Goal: Transaction & Acquisition: Obtain resource

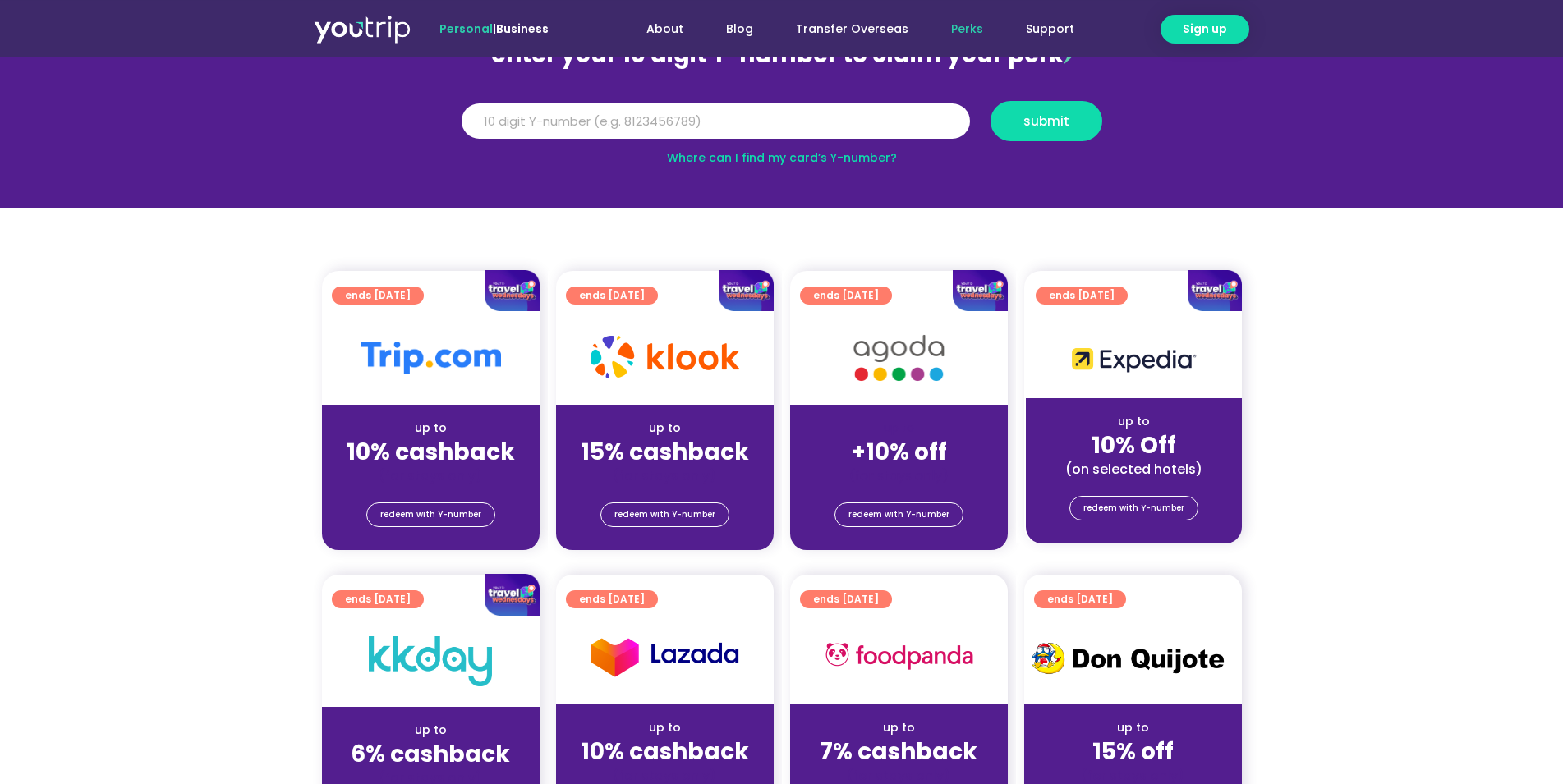
scroll to position [223, 0]
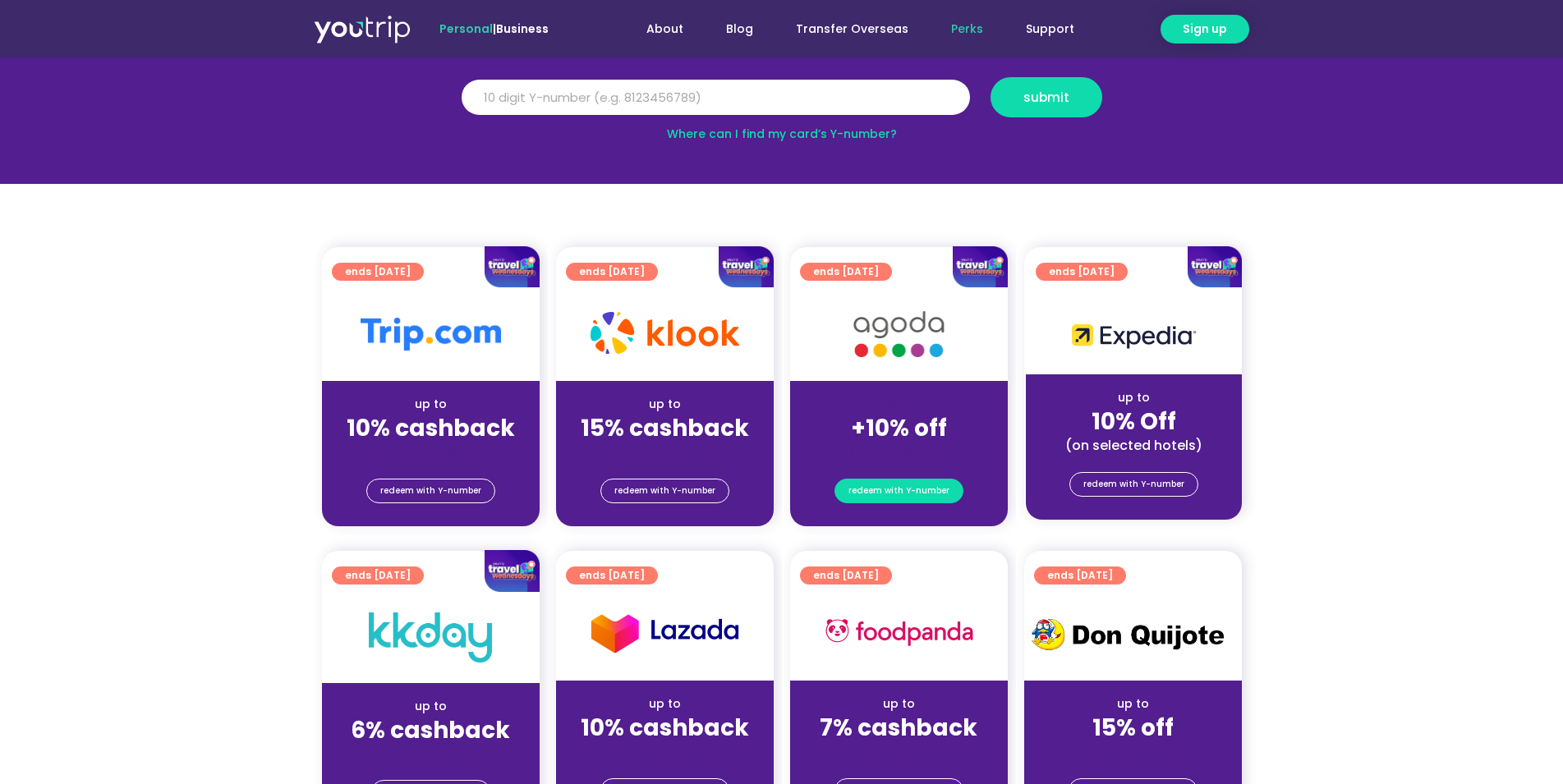
click at [903, 497] on span "redeem with Y-number" at bounding box center [898, 490] width 101 height 23
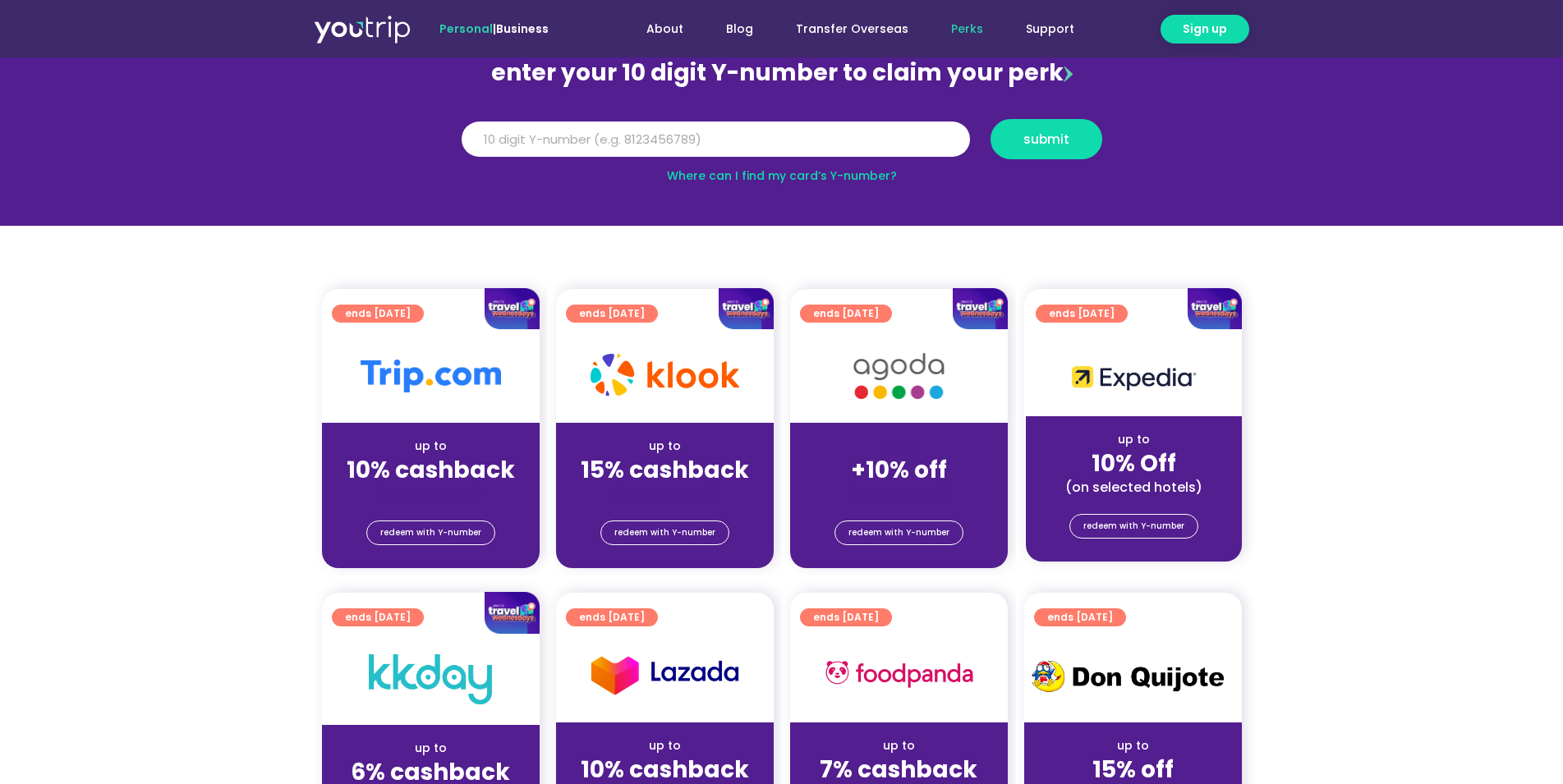
scroll to position [180, 0]
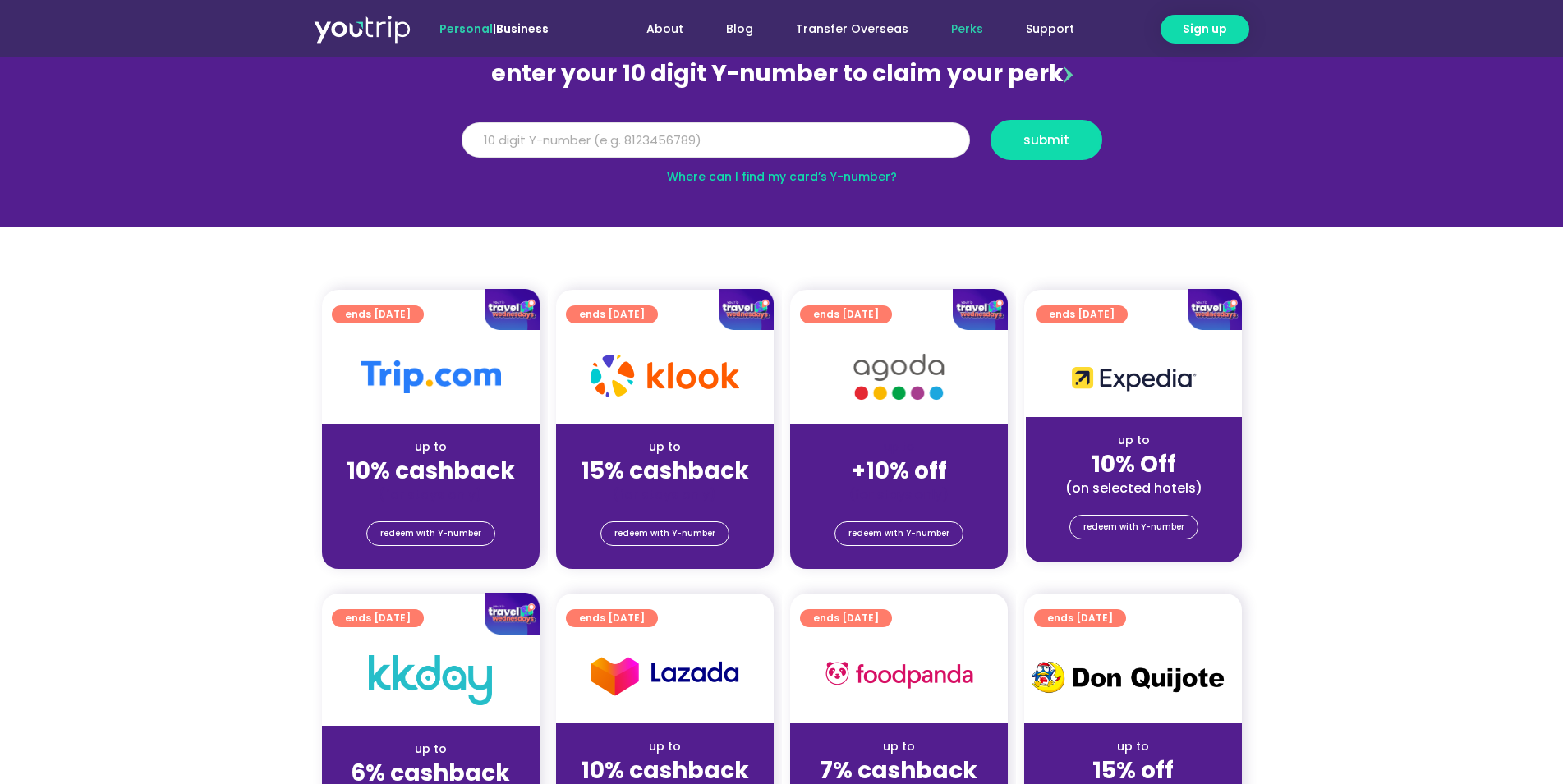
click at [723, 137] on input "Y Number" at bounding box center [716, 140] width 508 height 36
click at [1065, 133] on span "submit" at bounding box center [1047, 139] width 46 height 12
click at [927, 201] on section "enter your 10 digit Y-number to claim your perk Y Number [CREDIT_CARD_NUMBER] s…" at bounding box center [782, 113] width 1563 height 226
click at [862, 175] on link "Where can I find my card’s Y-number?" at bounding box center [782, 176] width 230 height 16
click at [574, 138] on input "[CREDIT_CARD_NUMBER]" at bounding box center [716, 140] width 508 height 36
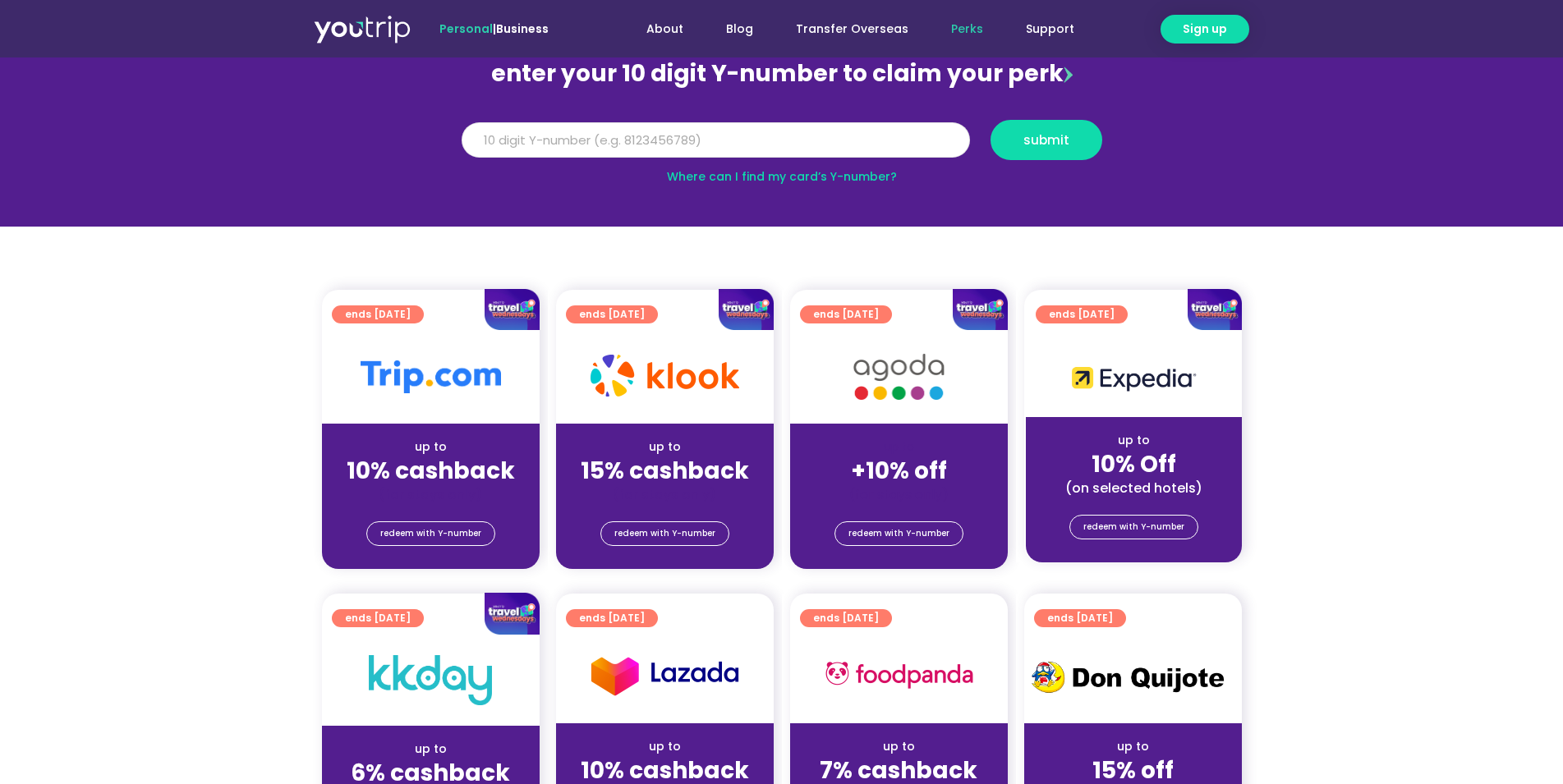
click at [574, 138] on input "[CREDIT_CARD_NUMBER]" at bounding box center [716, 140] width 508 height 36
type input "8174675222"
click at [1084, 136] on span "submit" at bounding box center [1047, 139] width 84 height 12
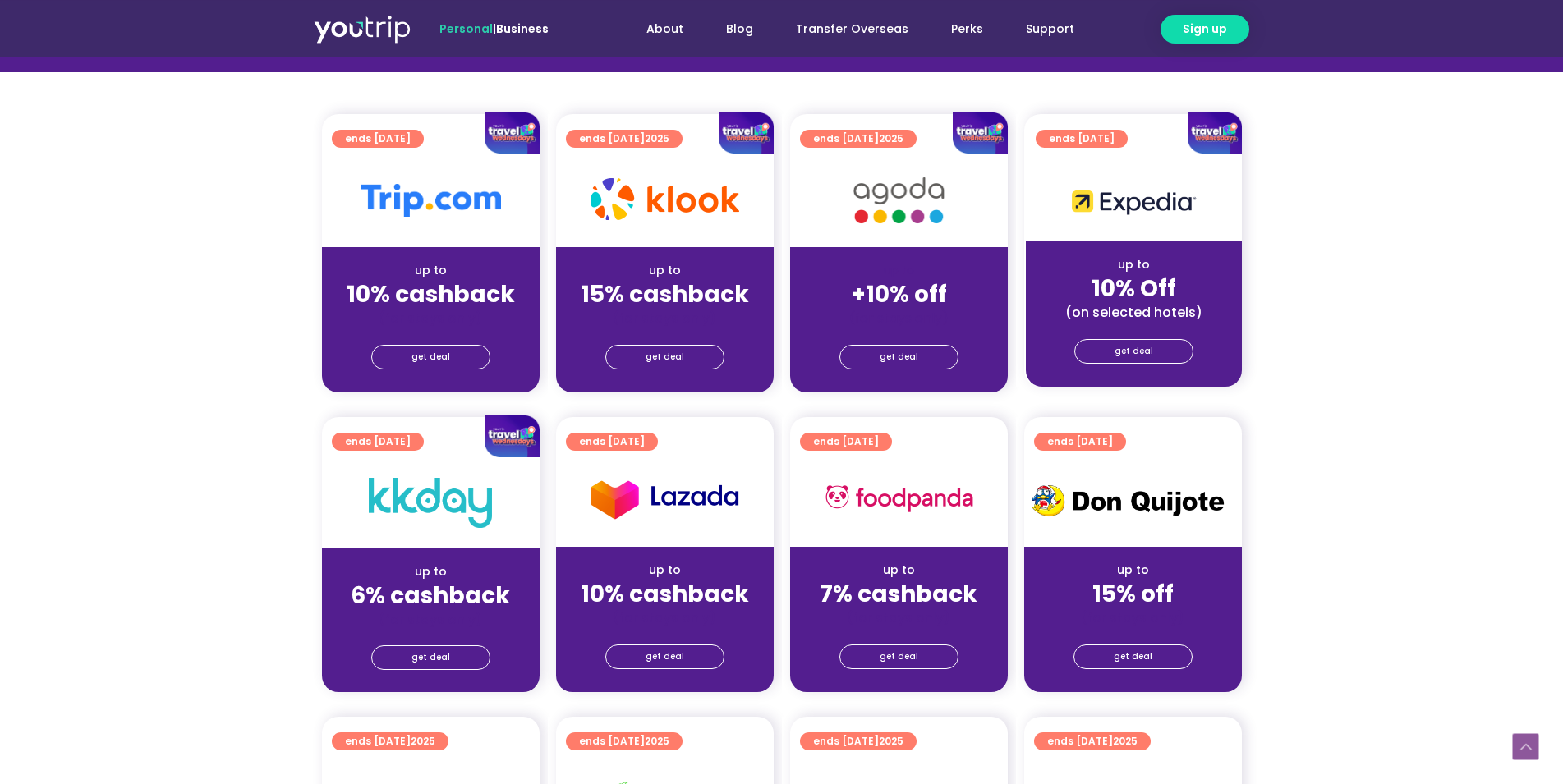
scroll to position [446, 0]
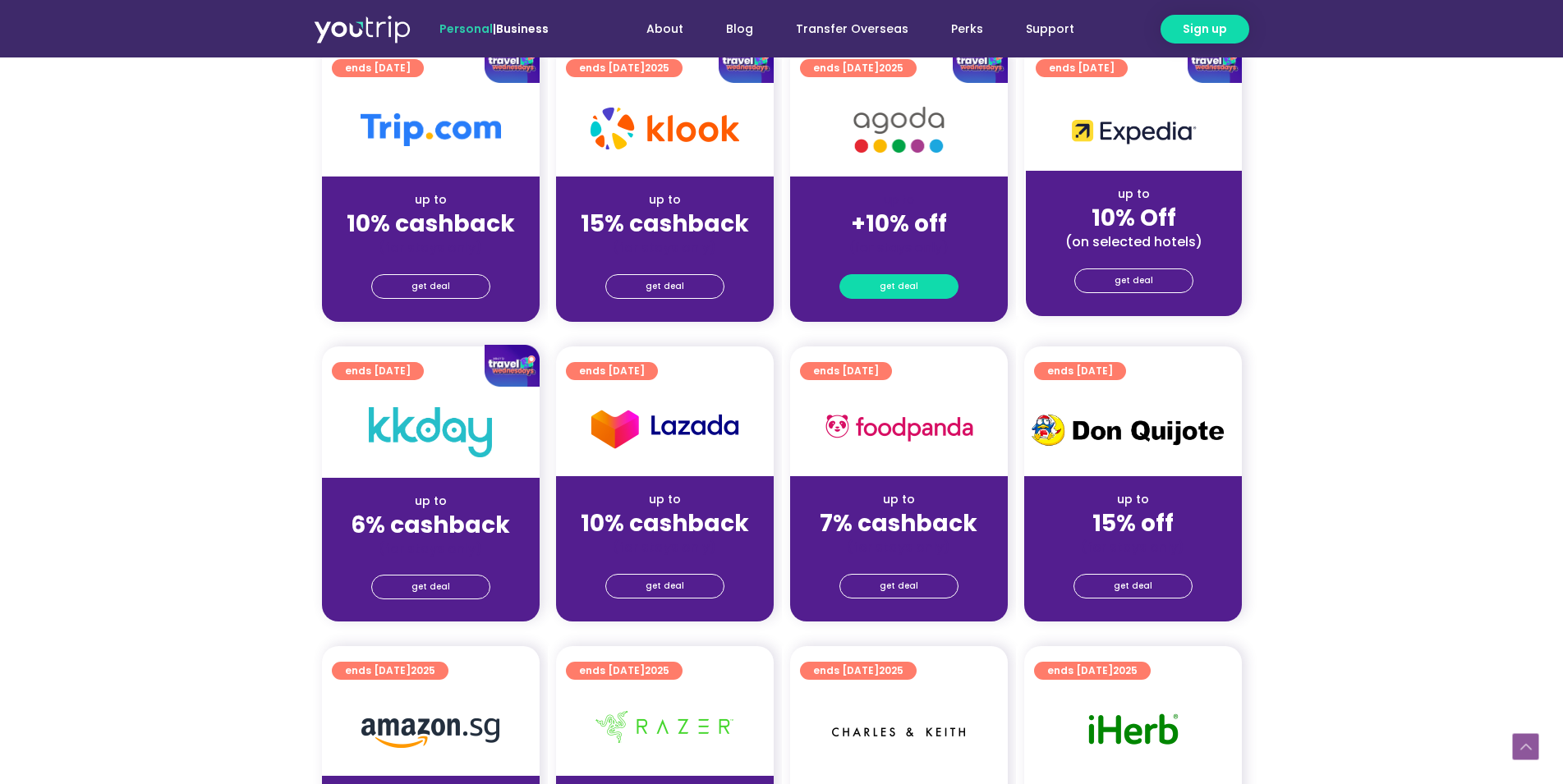
click at [942, 284] on link "get deal" at bounding box center [899, 286] width 120 height 25
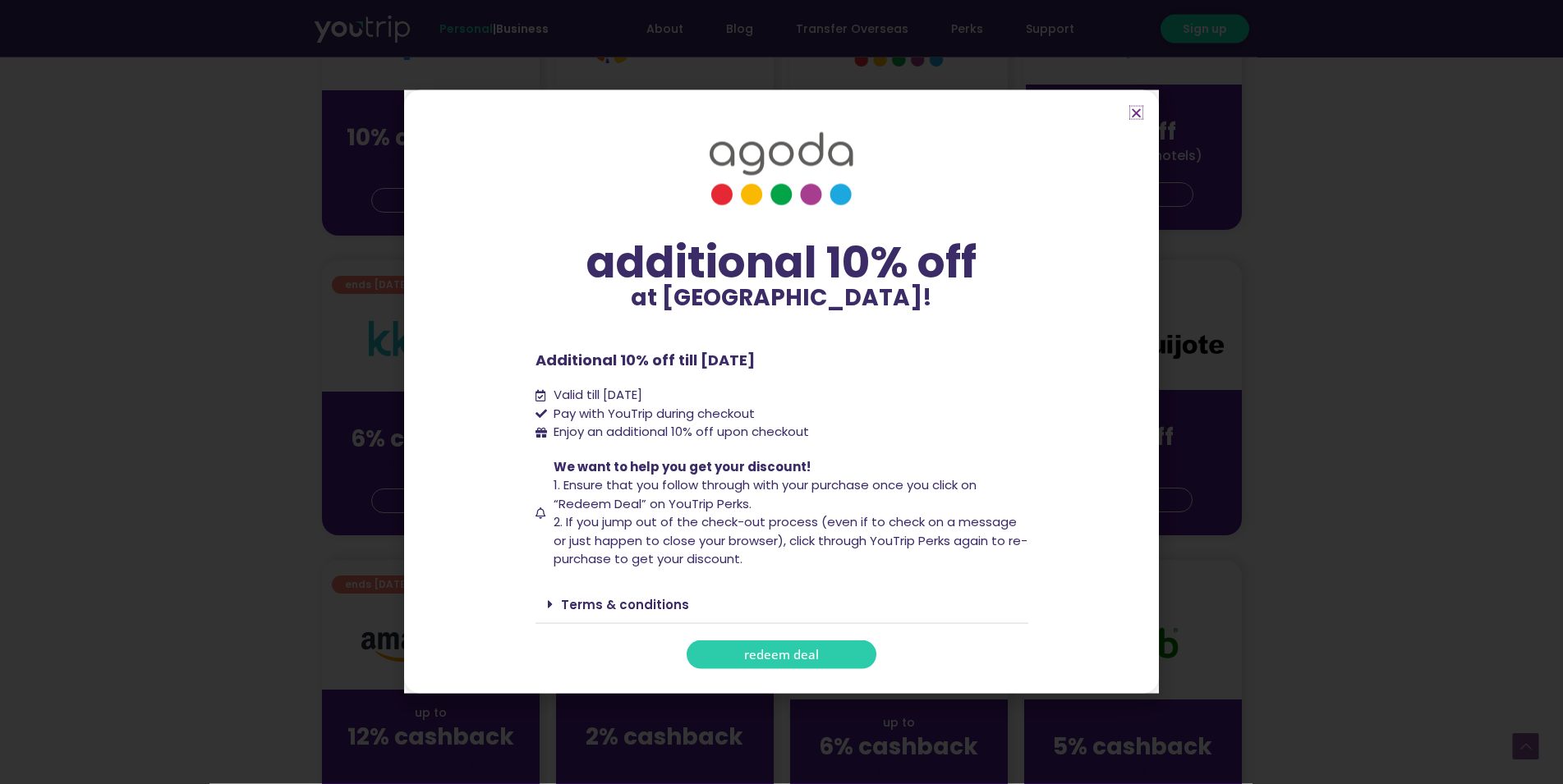
scroll to position [670, 0]
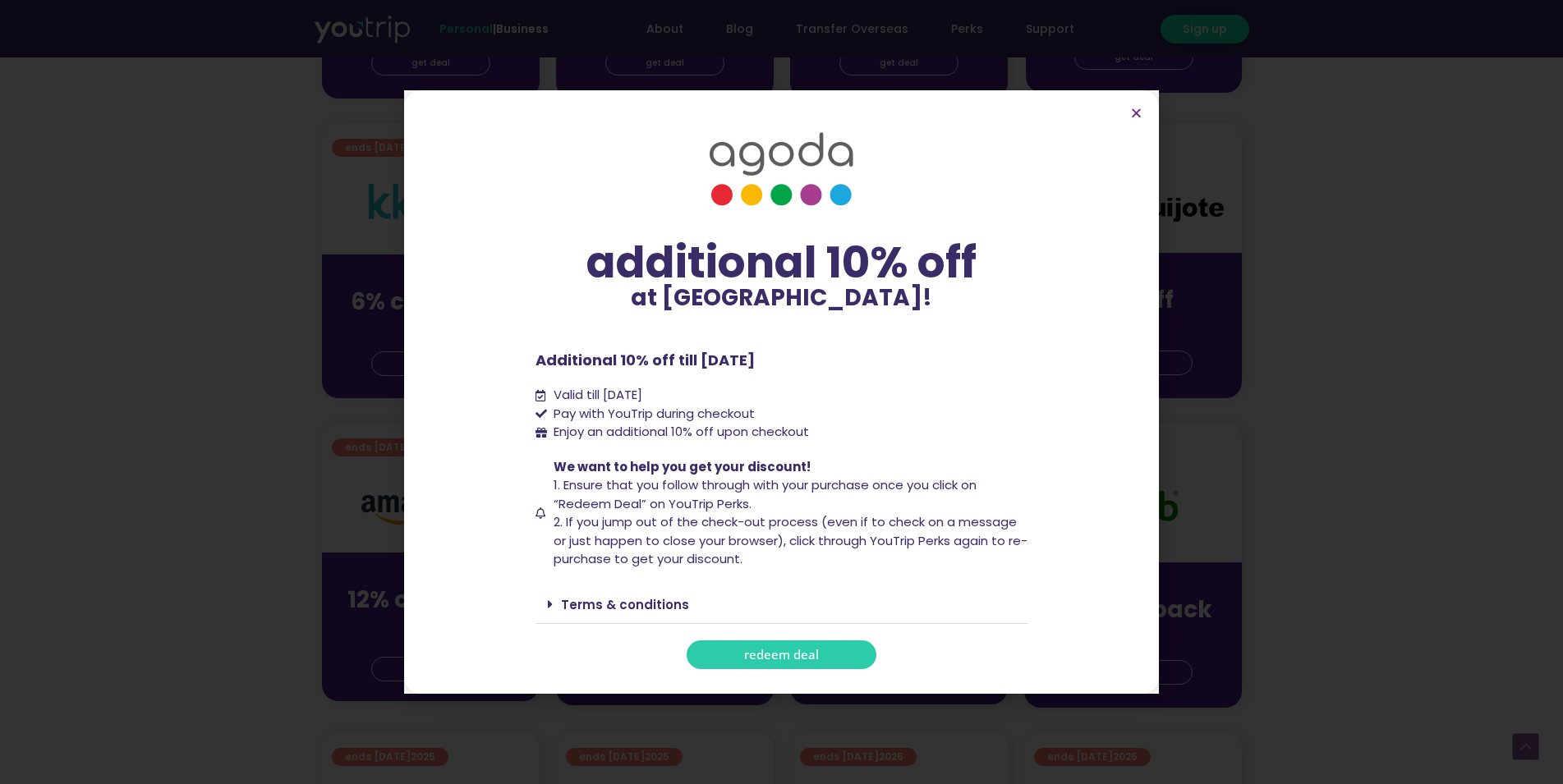
click at [765, 653] on span "redeem deal" at bounding box center [782, 654] width 75 height 12
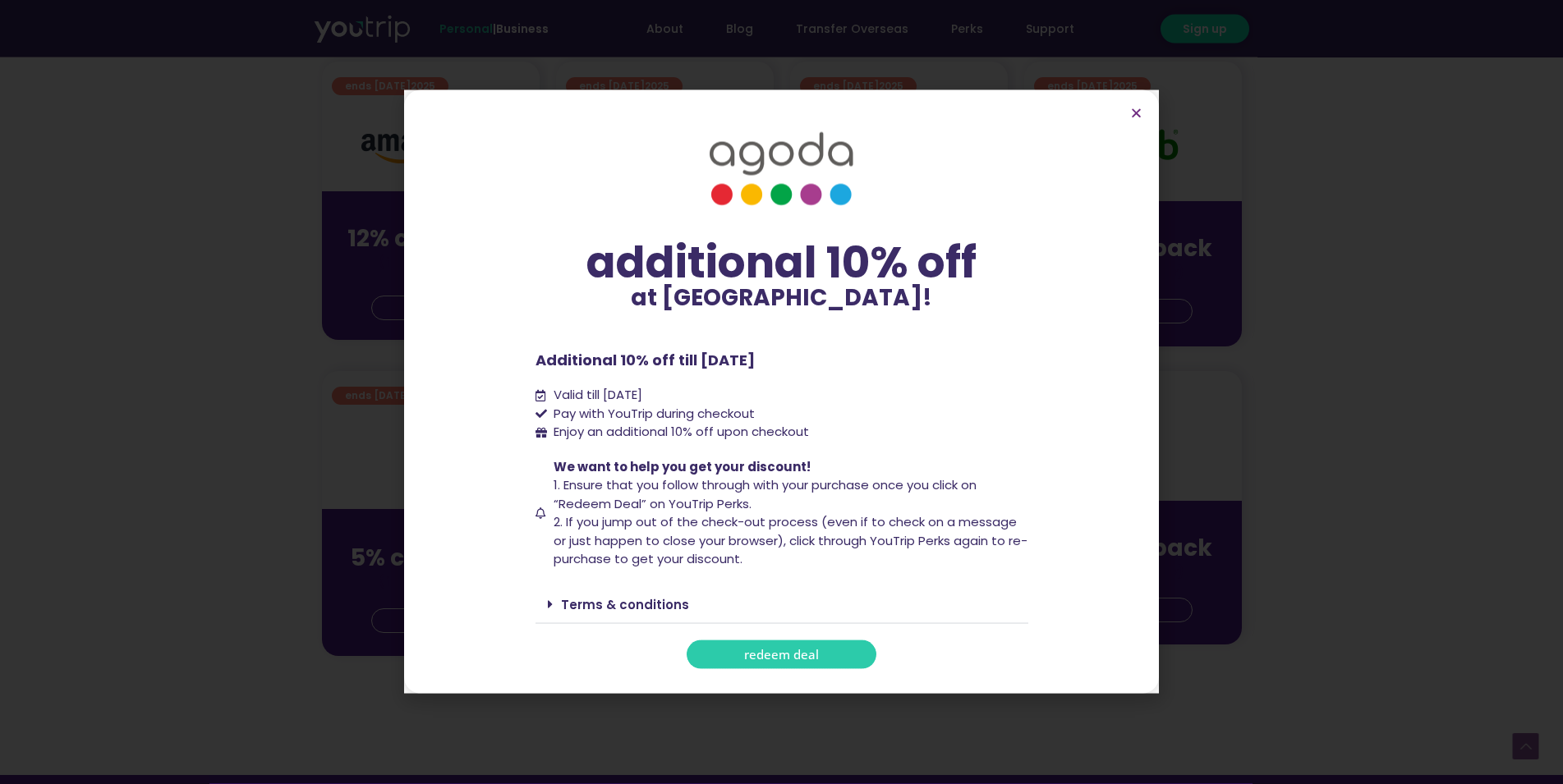
scroll to position [1117, 0]
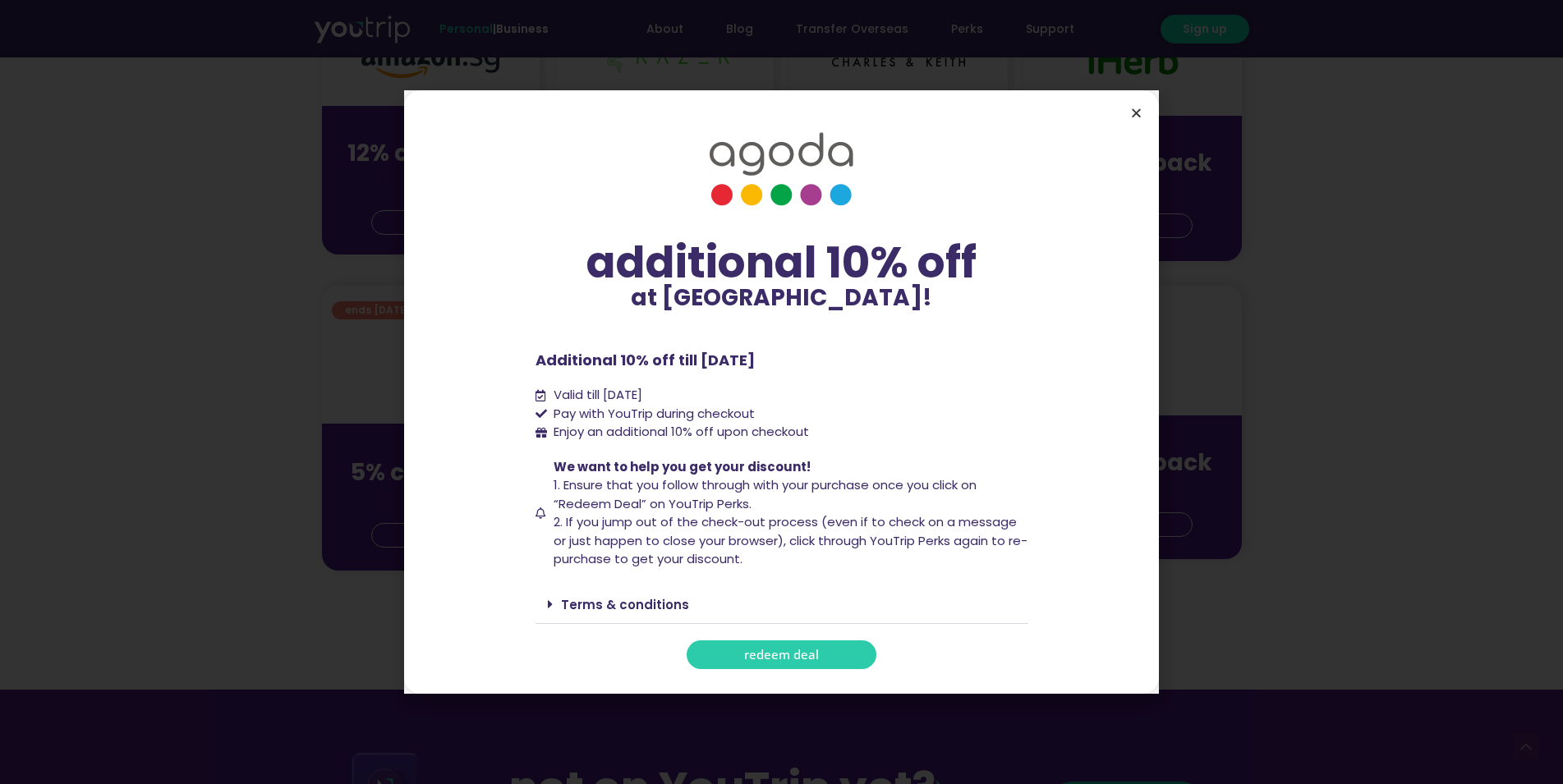
click at [1134, 118] on icon "Close" at bounding box center [1136, 113] width 12 height 12
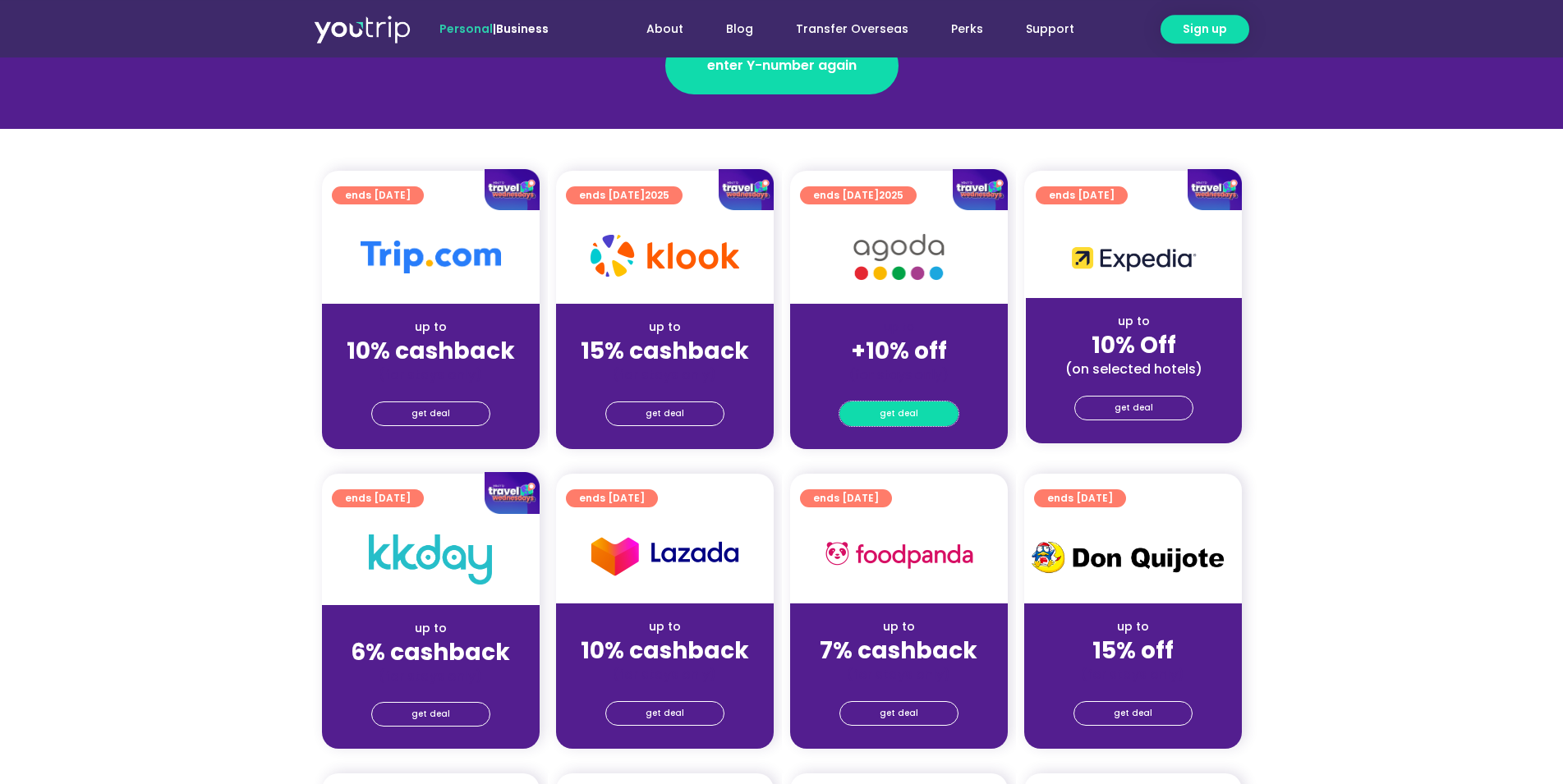
scroll to position [342, 0]
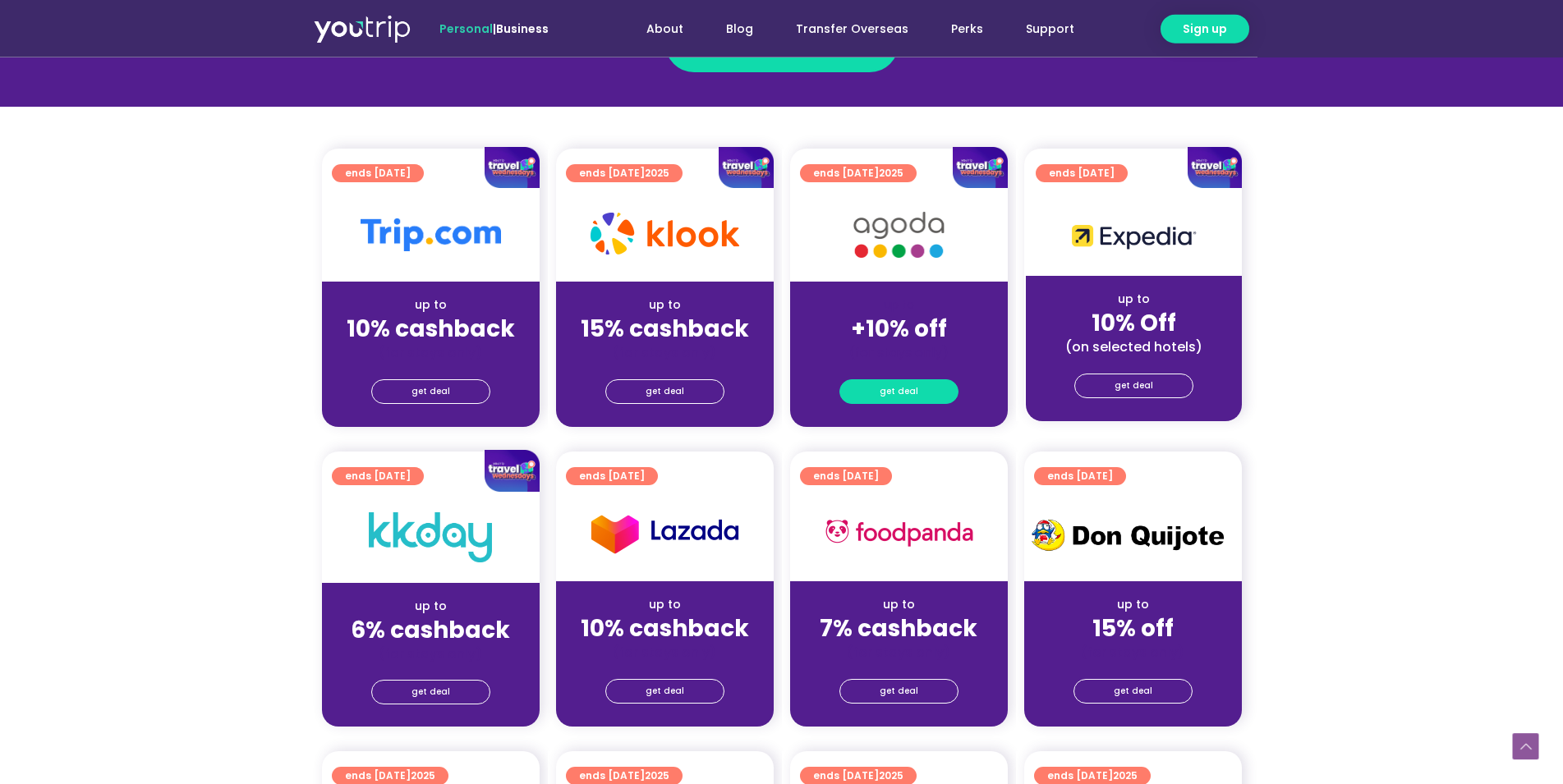
click at [867, 390] on link "get deal" at bounding box center [899, 392] width 120 height 25
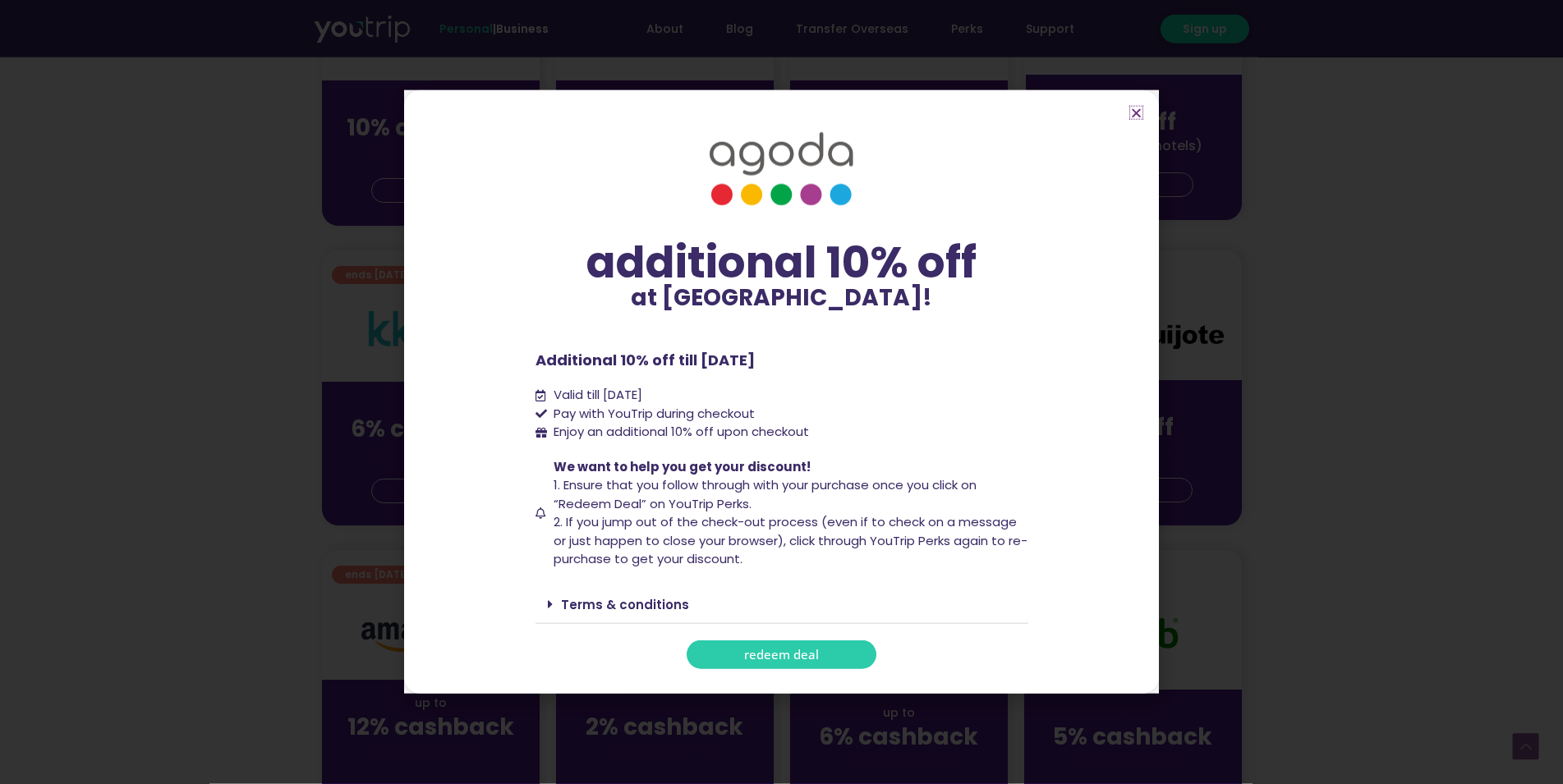
scroll to position [565, 0]
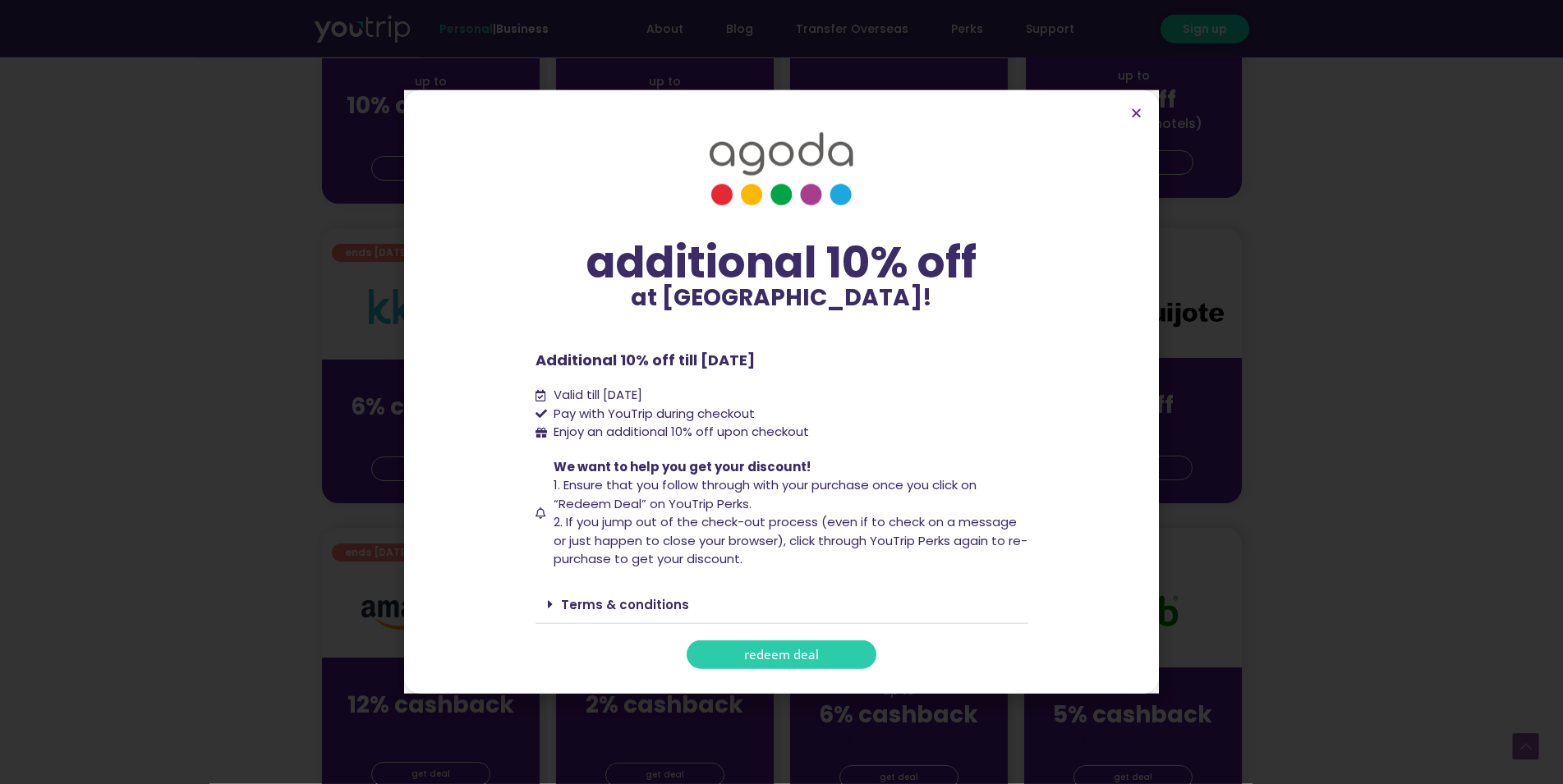
click at [604, 595] on div "Terms & conditions" at bounding box center [782, 605] width 493 height 39
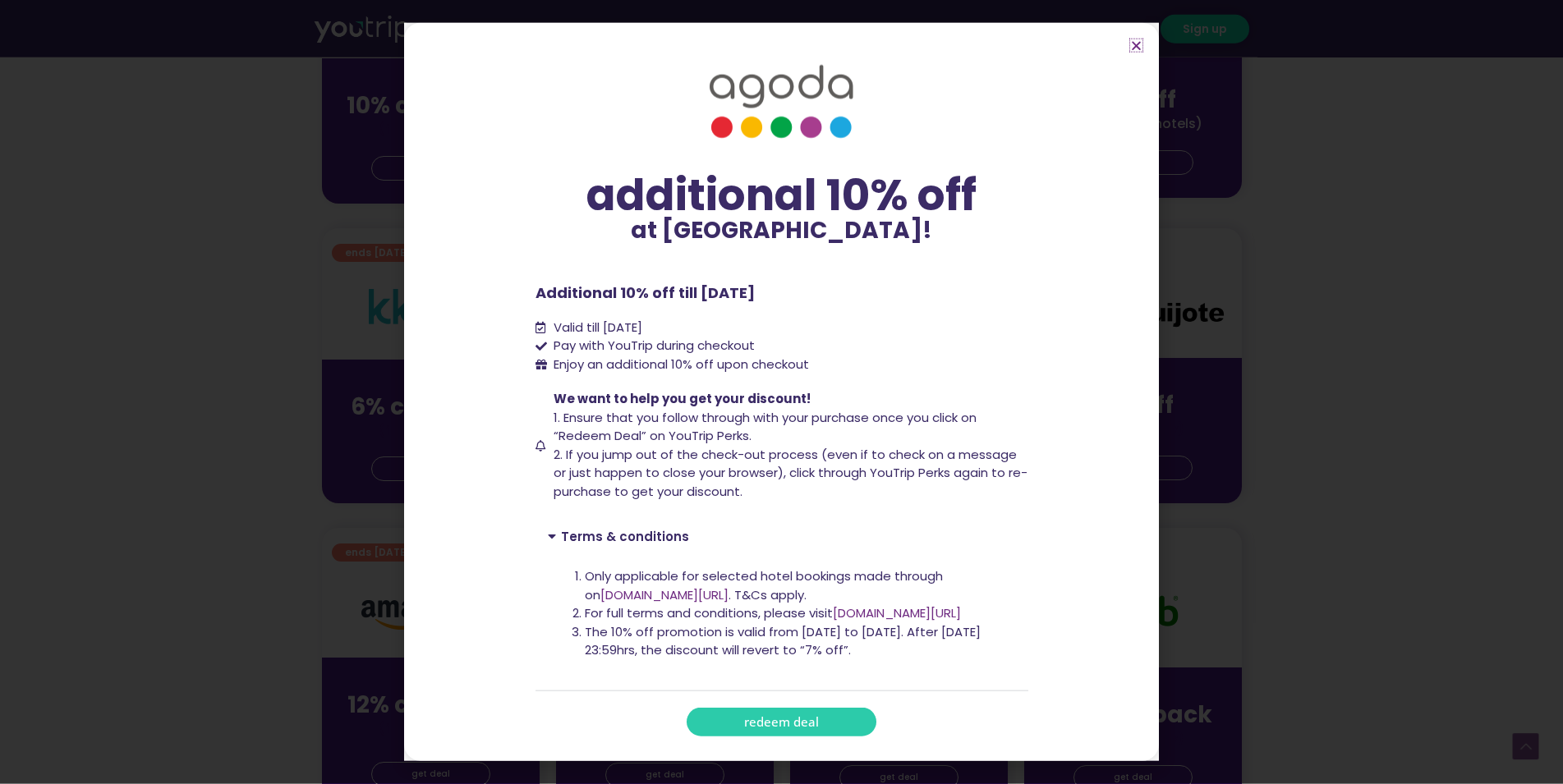
drag, startPoint x: 1132, startPoint y: 46, endPoint x: 806, endPoint y: 173, distance: 349.9
click at [1133, 45] on icon "Close" at bounding box center [1136, 46] width 12 height 12
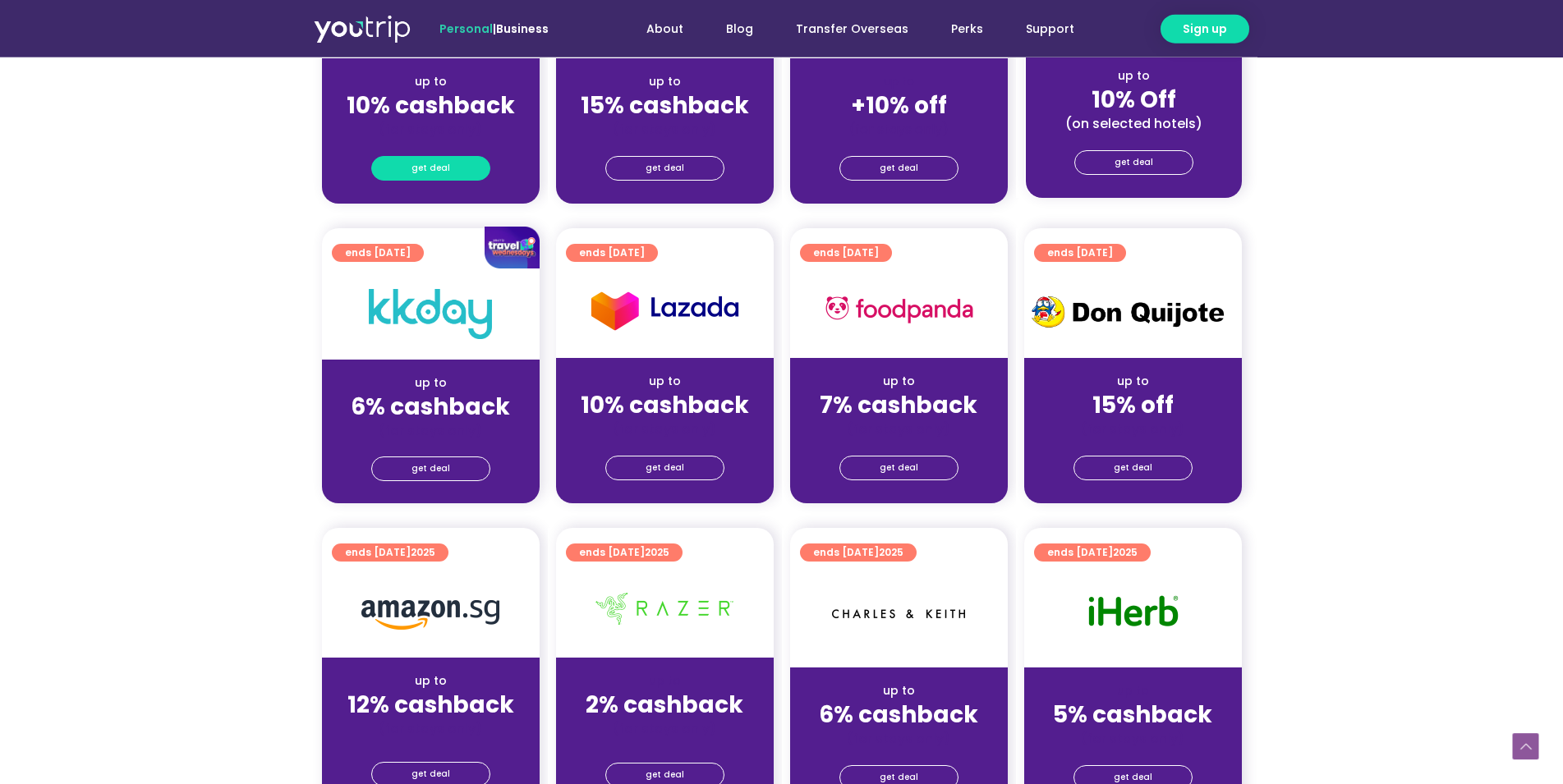
click at [450, 161] on link "get deal" at bounding box center [432, 168] width 120 height 25
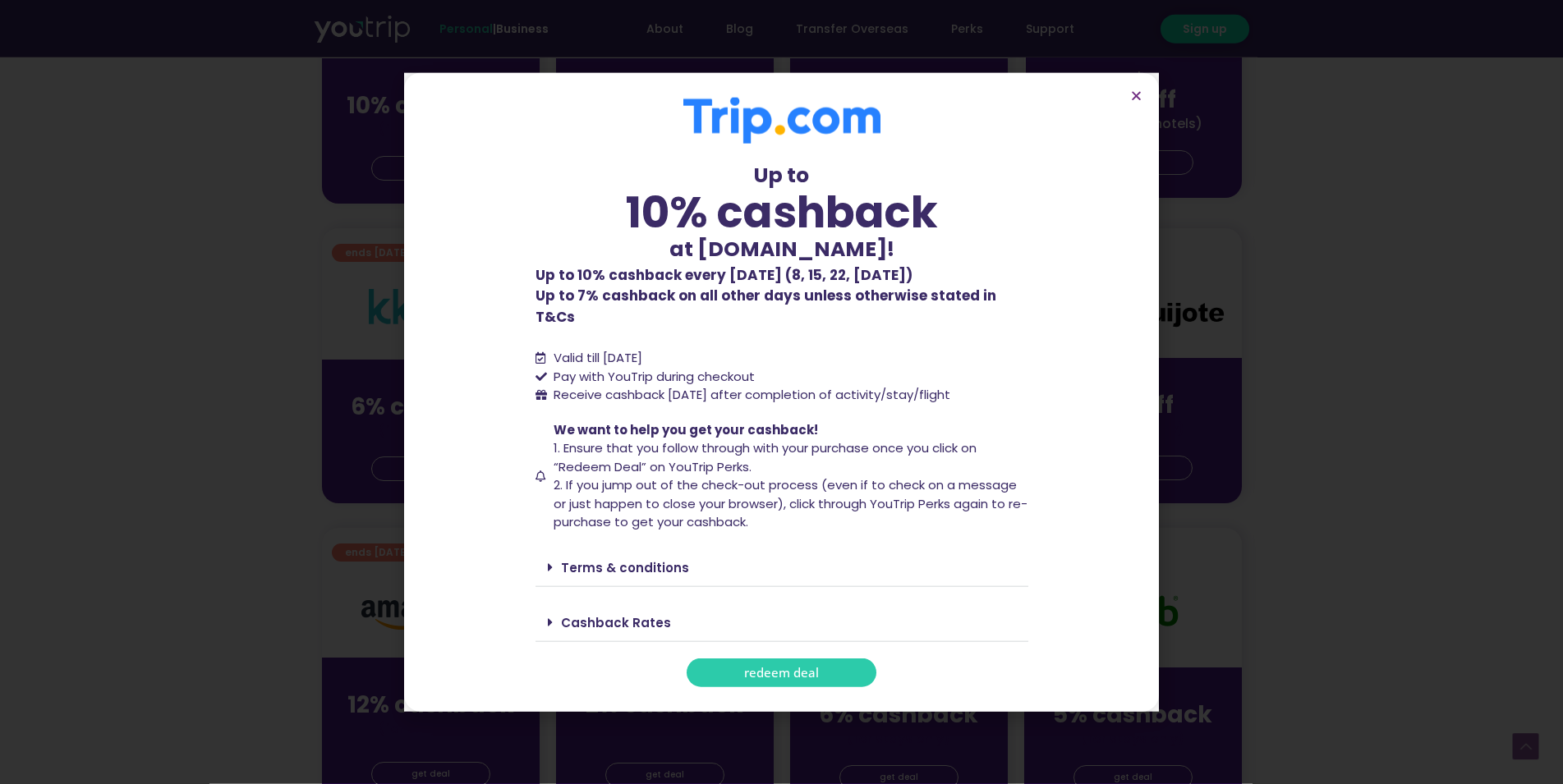
click at [631, 559] on link "Terms & conditions" at bounding box center [625, 567] width 129 height 17
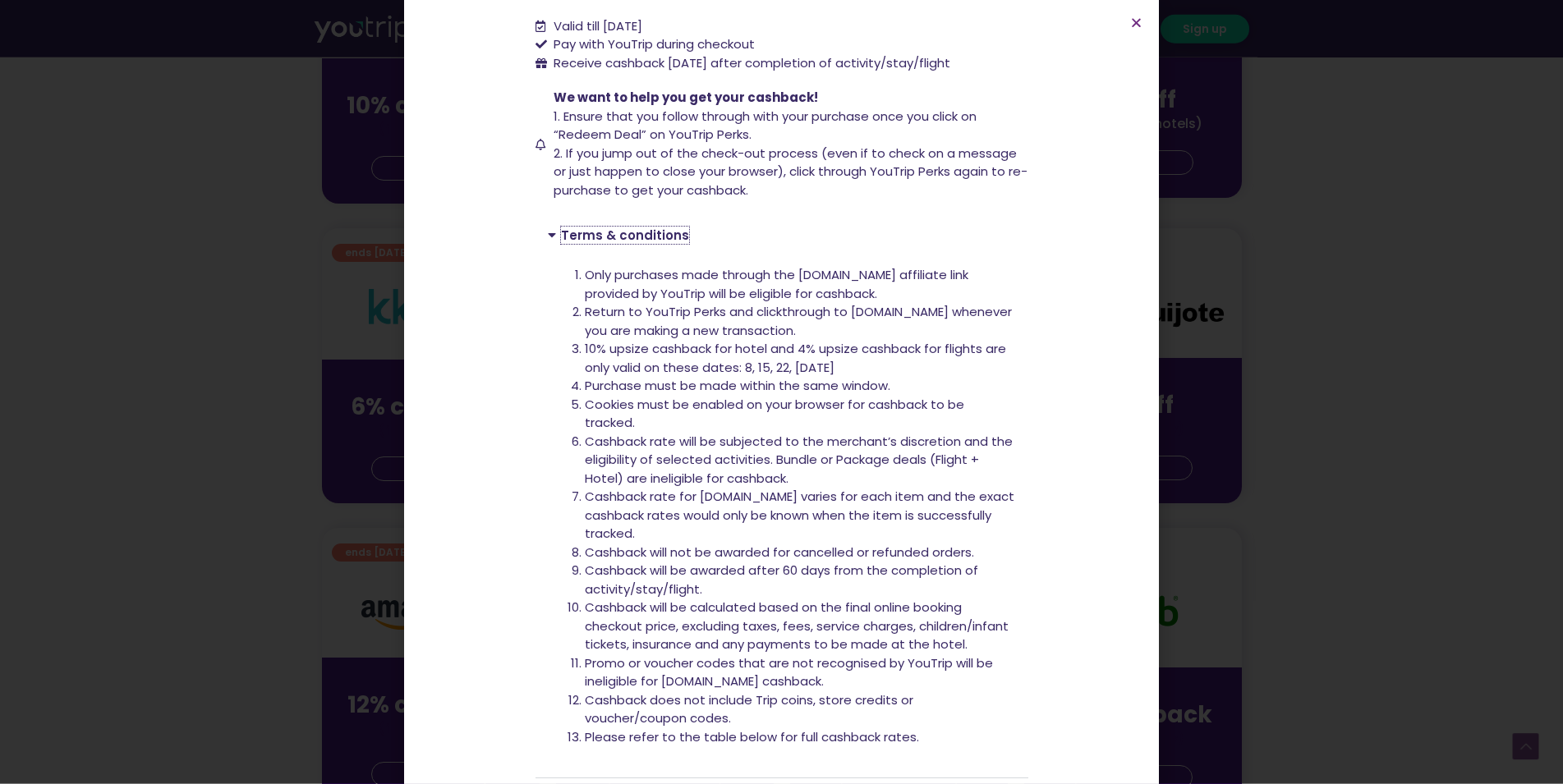
scroll to position [358, 0]
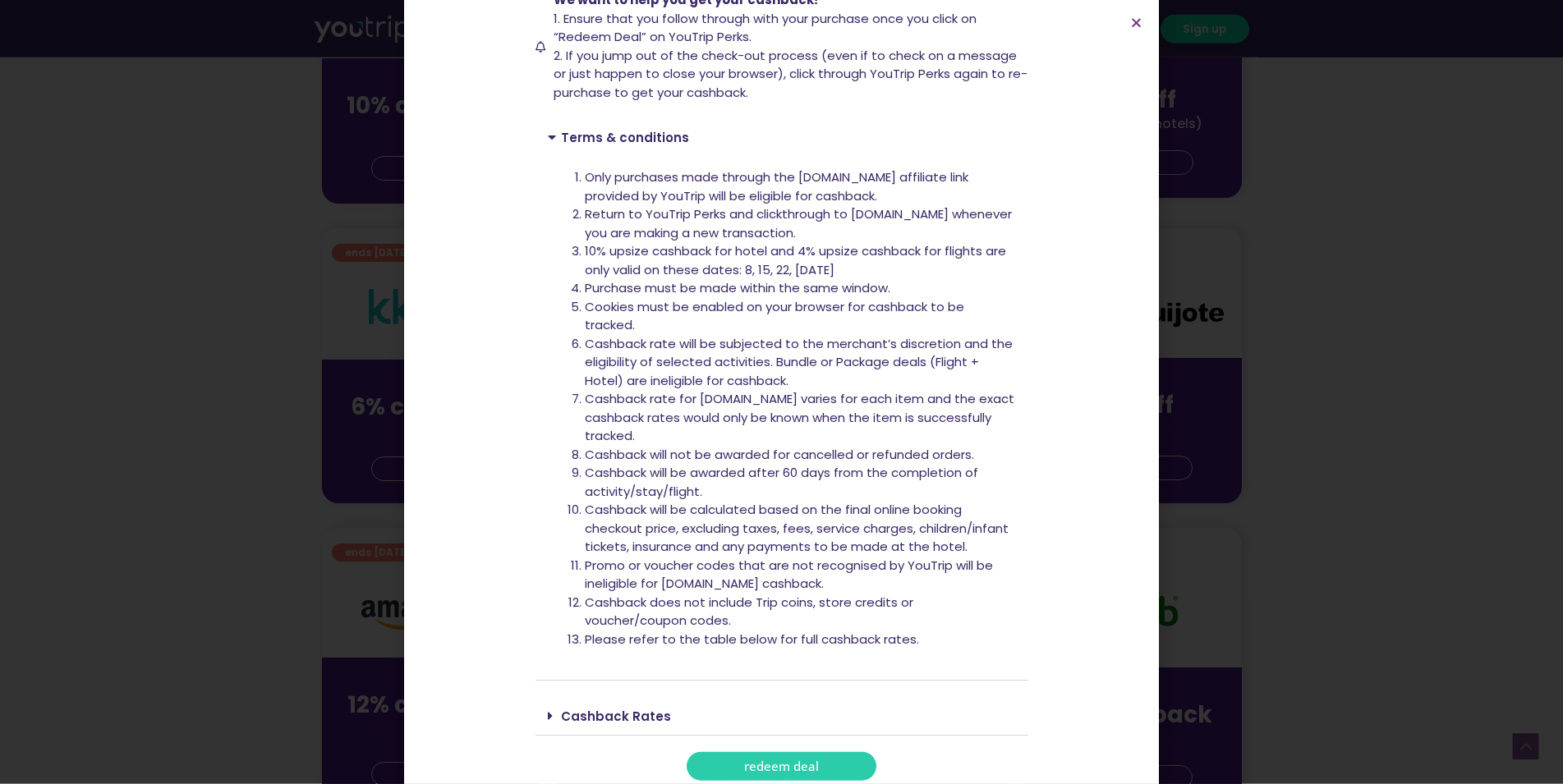
click at [791, 760] on span "redeem deal" at bounding box center [782, 766] width 75 height 12
